Goal: Check status

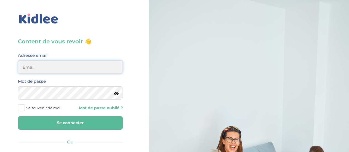
type input "clem.mordacq@gmail.com"
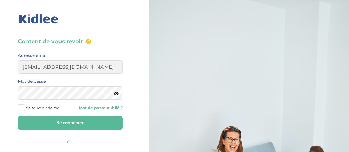
click at [81, 119] on button "Se connecter" at bounding box center [70, 123] width 105 height 14
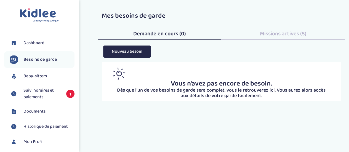
click at [39, 91] on span "Suivi horaires et paiements" at bounding box center [41, 93] width 37 height 13
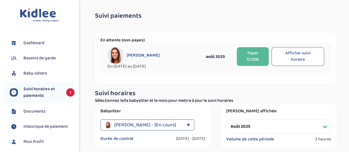
click at [150, 60] on div "Manté Pauline" at bounding box center [151, 55] width 89 height 17
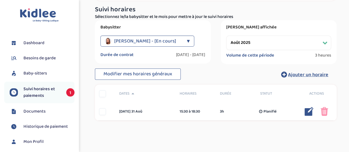
scroll to position [102, 0]
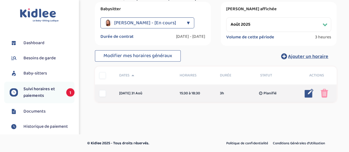
click at [102, 92] on div at bounding box center [102, 93] width 7 height 7
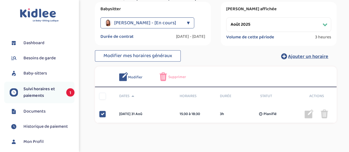
click at [162, 76] on img at bounding box center [162, 76] width 7 height 9
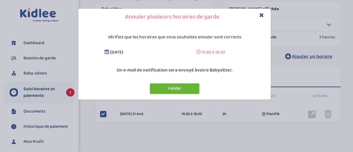
click at [179, 87] on button "Valider" at bounding box center [175, 88] width 50 height 11
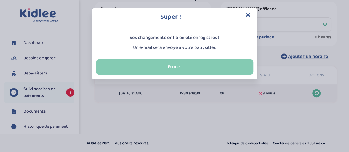
click at [179, 66] on button "Fermer" at bounding box center [174, 66] width 157 height 15
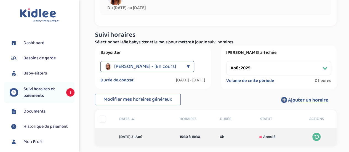
scroll to position [67, 0]
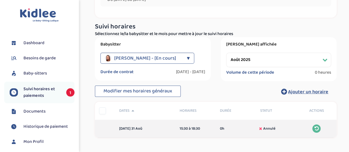
click at [253, 60] on select "Filtrer par mois août 2025 septembre 2025 octobre 2025 novembre 2025 décembre 2…" at bounding box center [278, 60] width 105 height 14
select select "septembre 2025"
click at [226, 53] on select "Filtrer par mois août 2025 septembre 2025 octobre 2025 novembre 2025 décembre 2…" at bounding box center [278, 60] width 105 height 14
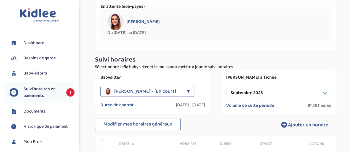
scroll to position [0, 0]
